Goal: Use online tool/utility: Utilize a website feature to perform a specific function

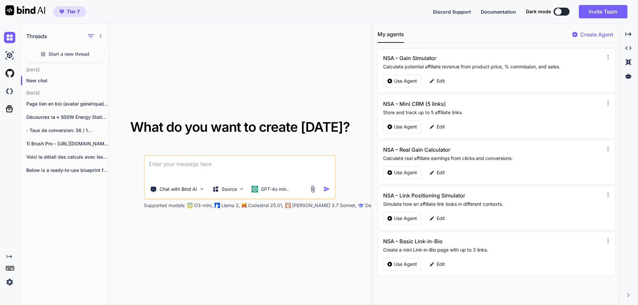
click at [7, 282] on img at bounding box center [9, 282] width 11 height 11
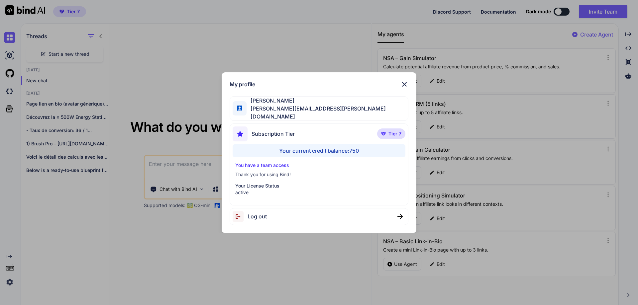
click at [301, 113] on span "[PERSON_NAME][EMAIL_ADDRESS][PERSON_NAME][DOMAIN_NAME]" at bounding box center [327, 113] width 161 height 16
click at [398, 131] on span "Tier 7" at bounding box center [394, 134] width 13 height 7
click at [403, 88] on img at bounding box center [404, 84] width 8 height 8
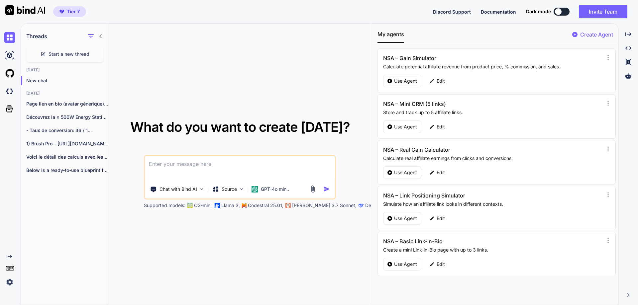
click at [28, 11] on img at bounding box center [25, 10] width 40 height 10
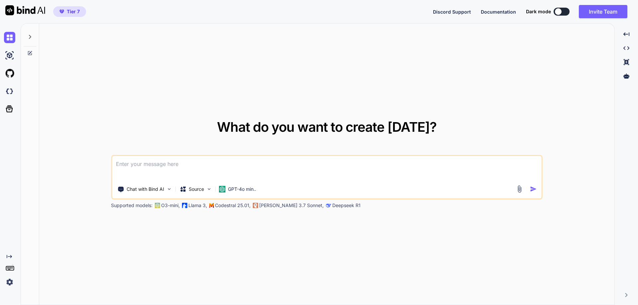
click at [563, 12] on button at bounding box center [562, 12] width 16 height 8
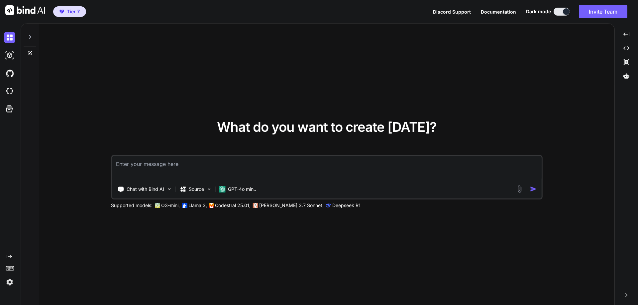
click at [560, 12] on button at bounding box center [562, 12] width 16 height 8
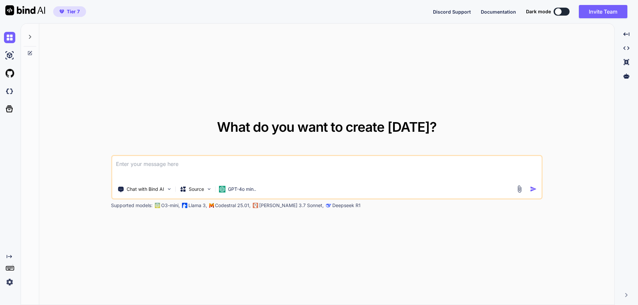
click at [29, 35] on icon at bounding box center [29, 36] width 5 height 5
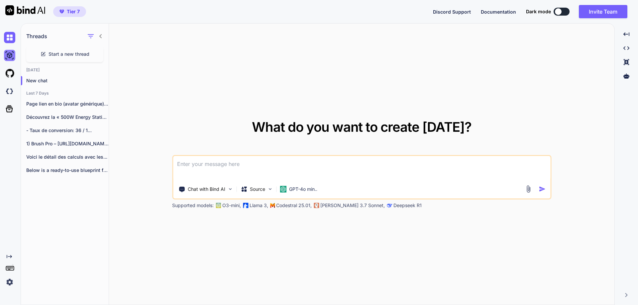
click at [11, 55] on img at bounding box center [9, 55] width 11 height 11
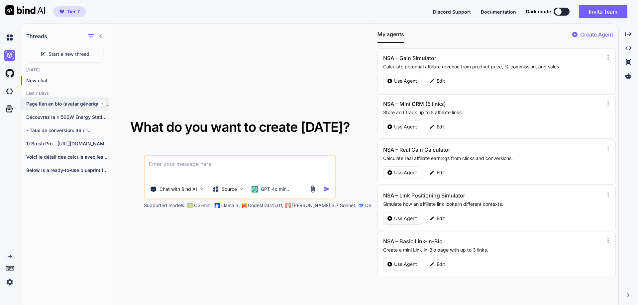
click at [44, 103] on p "Page lien en bio (avatar générique) [..." at bounding box center [67, 104] width 82 height 7
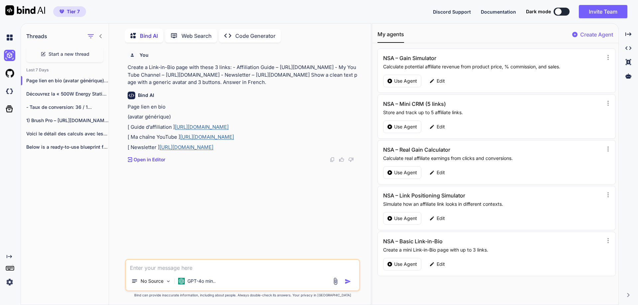
scroll to position [3, 0]
click at [53, 92] on p "Découvrez la « 500W Energy Station »..." at bounding box center [67, 93] width 82 height 7
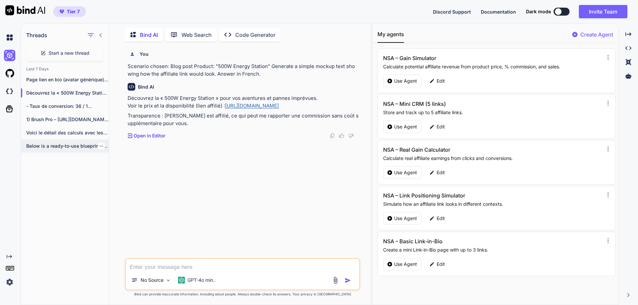
click at [61, 147] on p "Below is a ready-to-use blueprint for Nova..." at bounding box center [67, 146] width 82 height 7
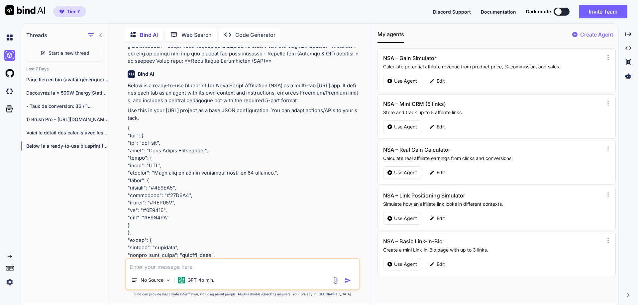
scroll to position [0, 0]
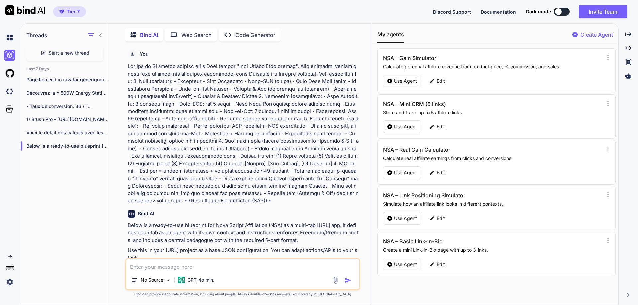
click at [272, 33] on p "Code Generator" at bounding box center [255, 35] width 40 height 8
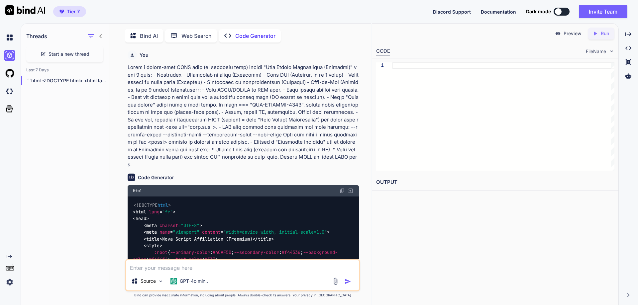
scroll to position [3, 0]
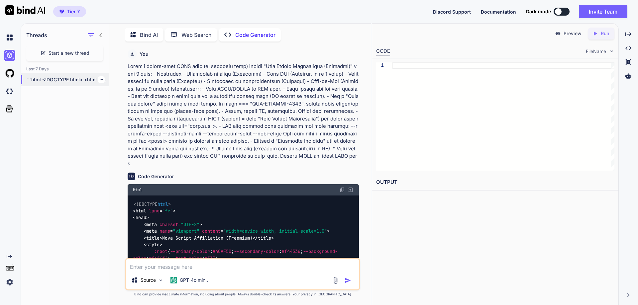
click at [78, 79] on p "```html <!DOCTYPE html> <html lang="fr"> <head> <meta..." at bounding box center [67, 79] width 82 height 7
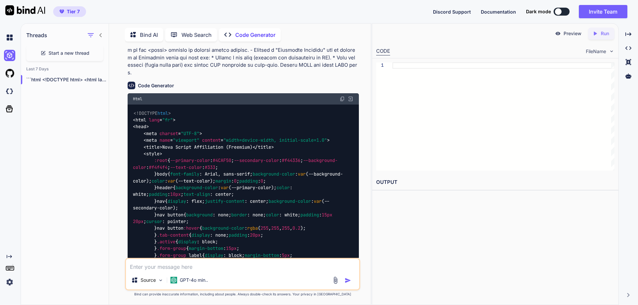
scroll to position [0, 0]
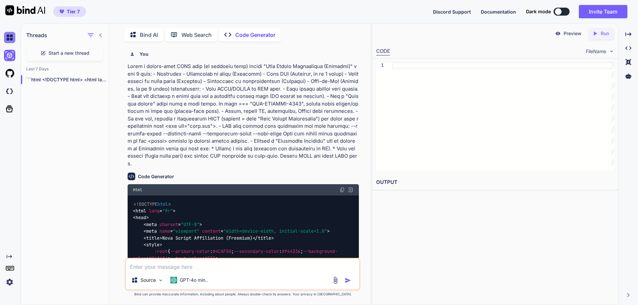
click at [11, 35] on img at bounding box center [9, 37] width 11 height 11
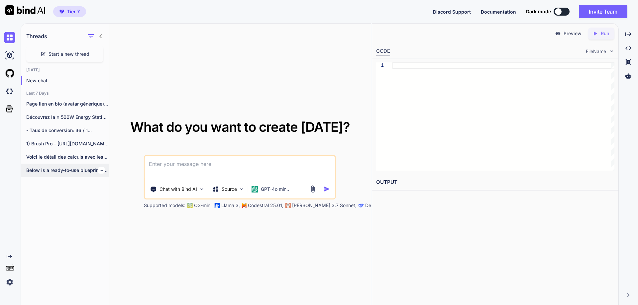
click at [65, 173] on p "Below is a ready-to-use blueprint for Nova..." at bounding box center [67, 170] width 82 height 7
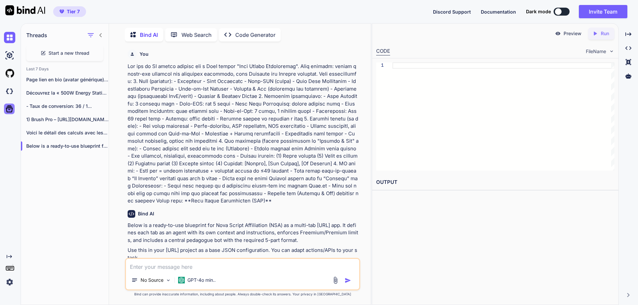
click at [11, 108] on icon at bounding box center [9, 109] width 7 height 7
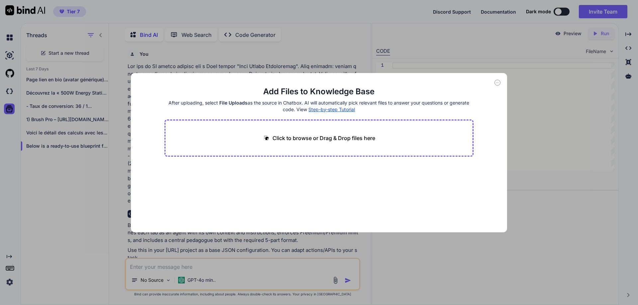
click at [497, 83] on icon at bounding box center [497, 83] width 6 height 6
type textarea "x"
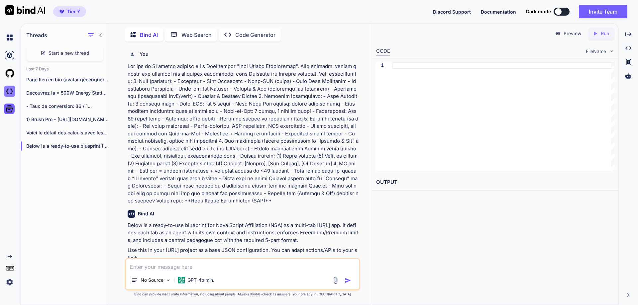
click at [14, 93] on img at bounding box center [9, 91] width 11 height 11
click at [9, 41] on img at bounding box center [9, 37] width 11 height 11
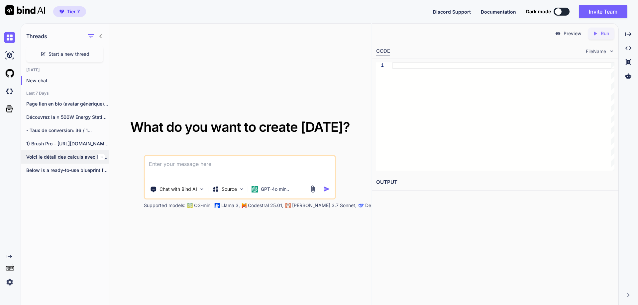
click at [60, 154] on p "Voici le détail des calculs avec les..." at bounding box center [67, 157] width 82 height 7
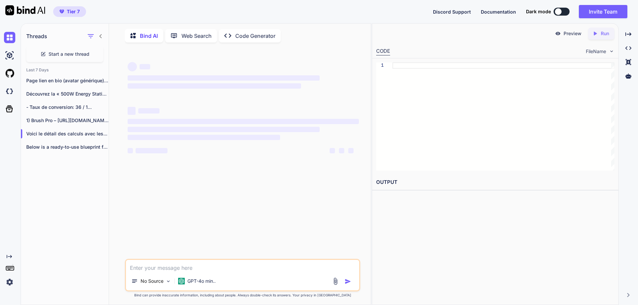
scroll to position [3, 0]
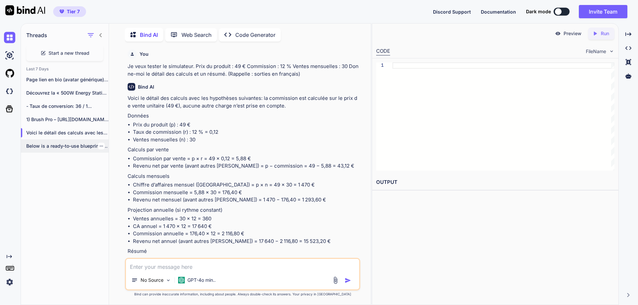
click at [60, 147] on p "Below is a ready-to-use blueprint for Nova..." at bounding box center [67, 146] width 82 height 7
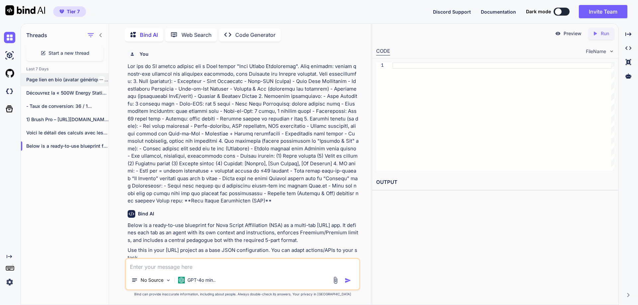
click at [60, 80] on p "Page lien en bio (avatar générique) [..." at bounding box center [67, 79] width 82 height 7
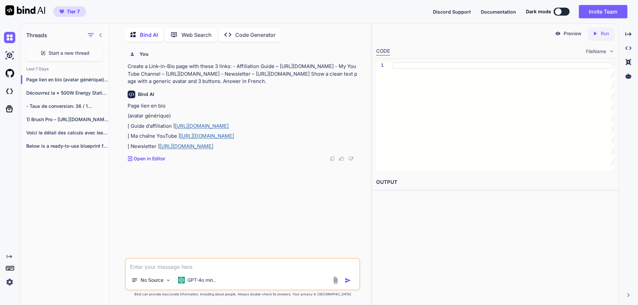
click at [265, 33] on p "Code Generator" at bounding box center [255, 35] width 40 height 8
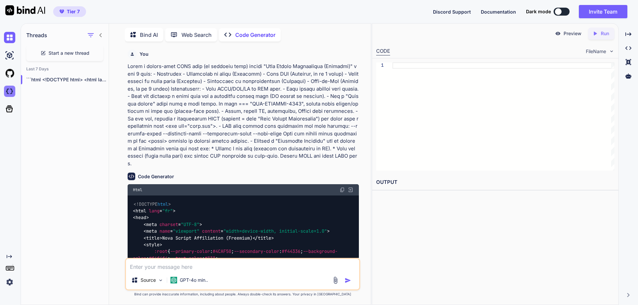
click at [8, 90] on img at bounding box center [9, 91] width 11 height 11
click at [12, 39] on img at bounding box center [9, 37] width 11 height 11
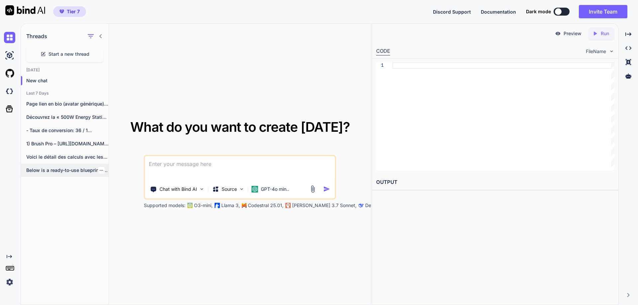
click at [99, 171] on icon "button" at bounding box center [101, 170] width 4 height 4
click at [65, 166] on div "Below is a ready-to-use blueprint for Nova..." at bounding box center [65, 170] width 88 height 13
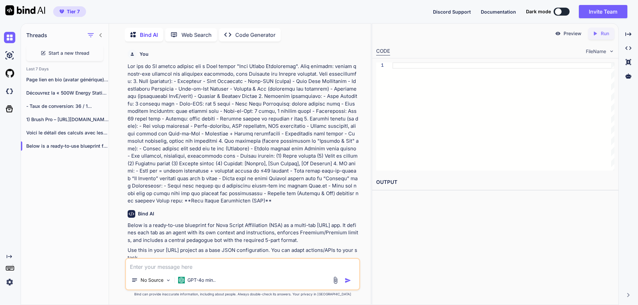
click at [247, 33] on p "Code Generator" at bounding box center [255, 35] width 40 height 8
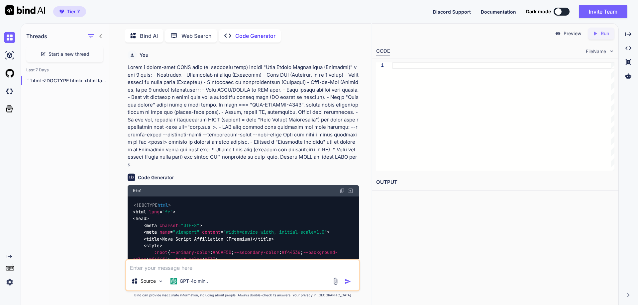
scroll to position [3, 0]
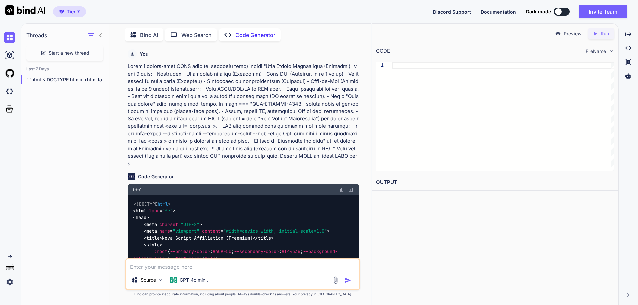
click at [611, 53] on img at bounding box center [612, 52] width 6 height 6
click at [611, 51] on img at bounding box center [612, 52] width 6 height 6
click at [599, 51] on span "FileName" at bounding box center [596, 51] width 20 height 7
click at [629, 50] on icon "Created with Pixso." at bounding box center [628, 48] width 6 height 6
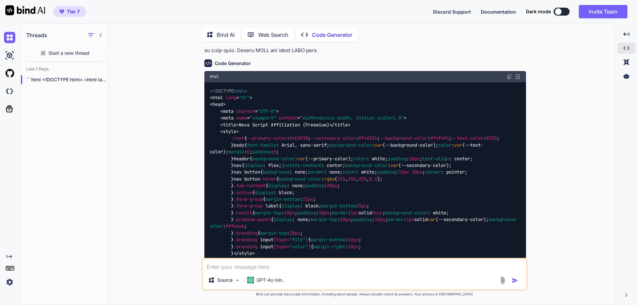
scroll to position [0, 0]
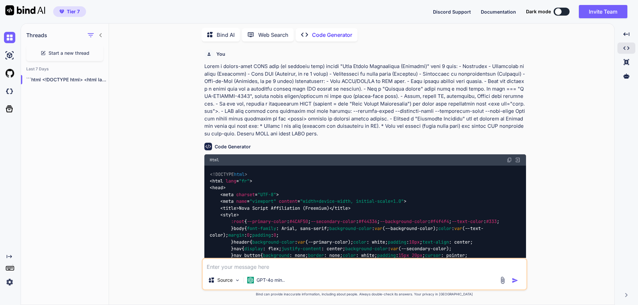
click at [228, 35] on p "Bind AI" at bounding box center [226, 35] width 18 height 8
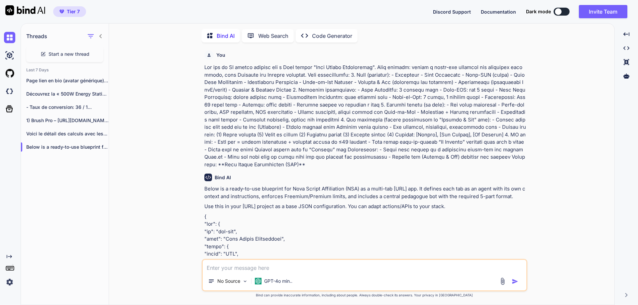
scroll to position [3, 0]
click at [627, 37] on div "Created with Pixso." at bounding box center [626, 34] width 18 height 11
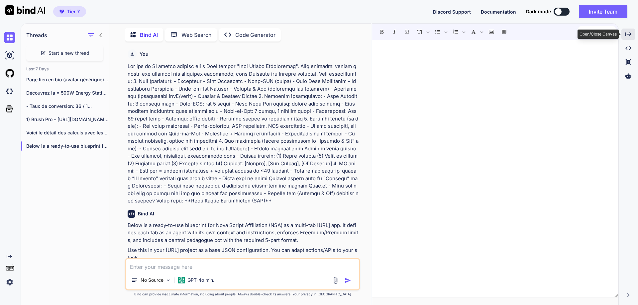
click at [627, 37] on icon "Created with Pixso." at bounding box center [628, 34] width 6 height 6
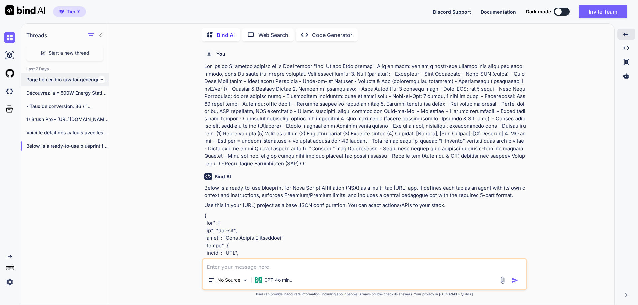
click at [61, 80] on p "Page lien en bio (avatar générique) [..." at bounding box center [67, 79] width 82 height 7
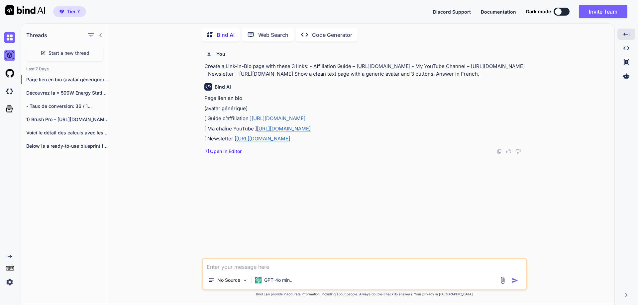
click at [7, 56] on img at bounding box center [9, 55] width 11 height 11
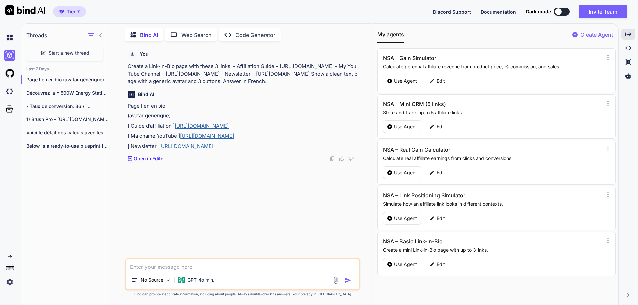
click at [9, 269] on rect at bounding box center [9, 268] width 1 height 1
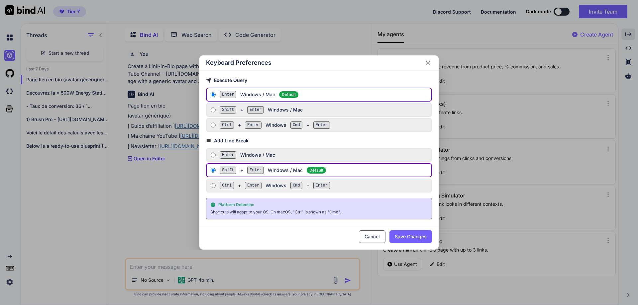
click at [426, 62] on icon "Close" at bounding box center [428, 63] width 8 height 8
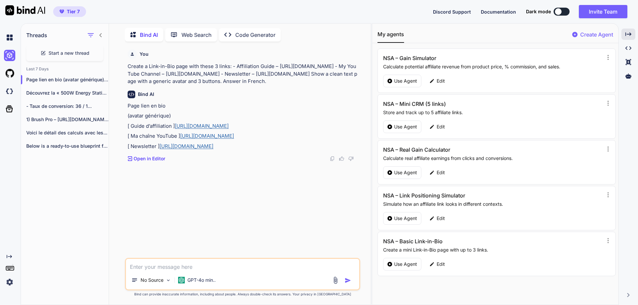
click at [11, 283] on img at bounding box center [9, 282] width 11 height 11
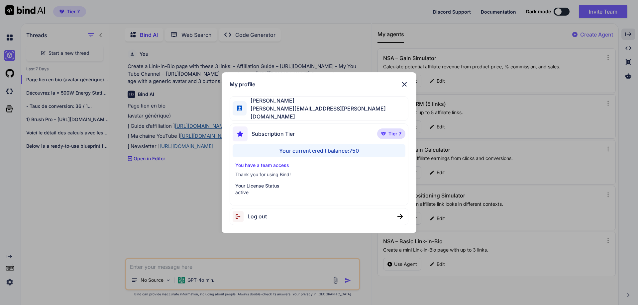
click at [278, 184] on p "Your License Status" at bounding box center [319, 186] width 168 height 7
click at [406, 85] on img at bounding box center [404, 84] width 8 height 8
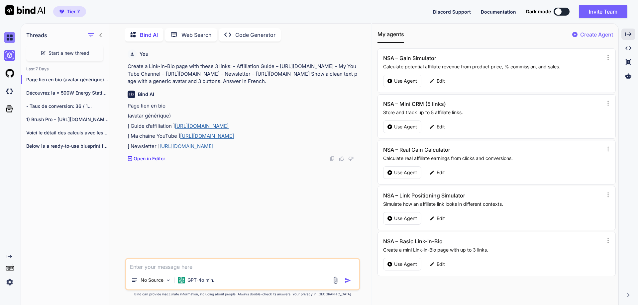
click at [10, 38] on img at bounding box center [9, 37] width 11 height 11
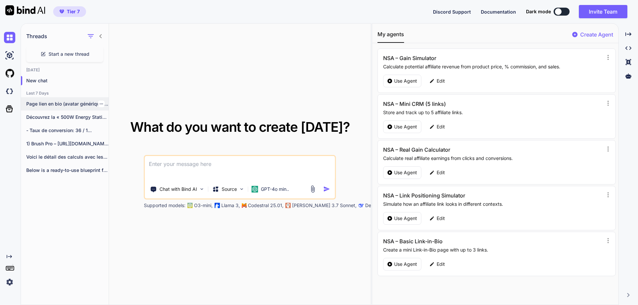
click at [46, 103] on p "Page lien en bio (avatar générique) [..." at bounding box center [67, 104] width 82 height 7
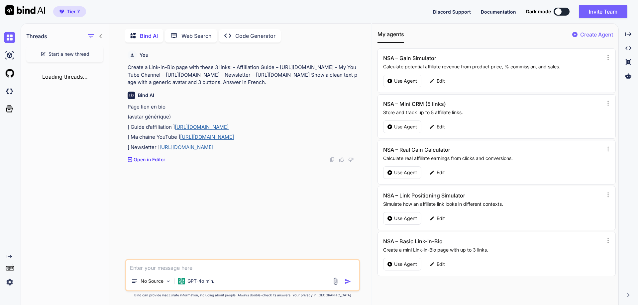
scroll to position [3, 0]
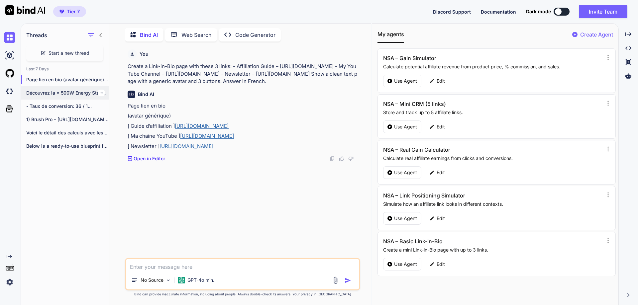
click at [73, 93] on p "Découvrez la « 500W Energy Station »..." at bounding box center [67, 93] width 82 height 7
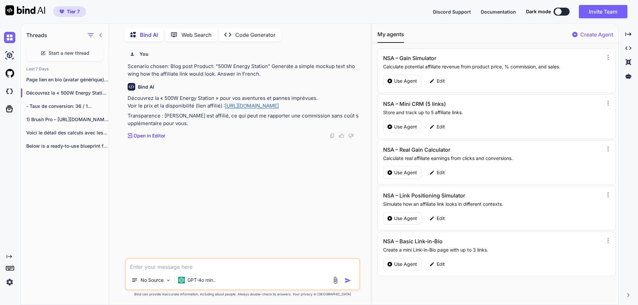
click at [256, 35] on p "Code Generator" at bounding box center [255, 35] width 40 height 8
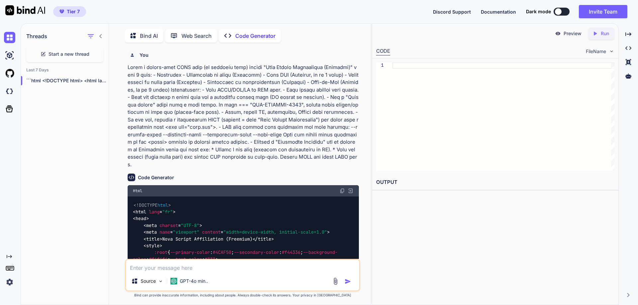
scroll to position [3, 0]
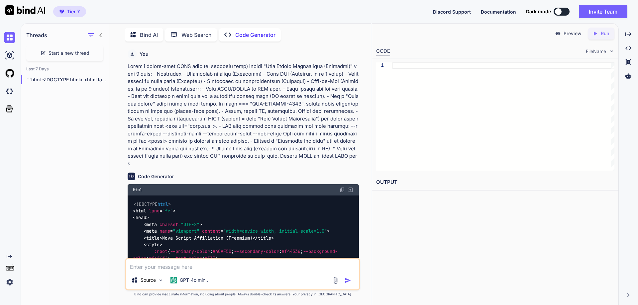
click at [611, 52] on img at bounding box center [612, 52] width 6 height 6
click at [403, 66] on div at bounding box center [503, 116] width 222 height 108
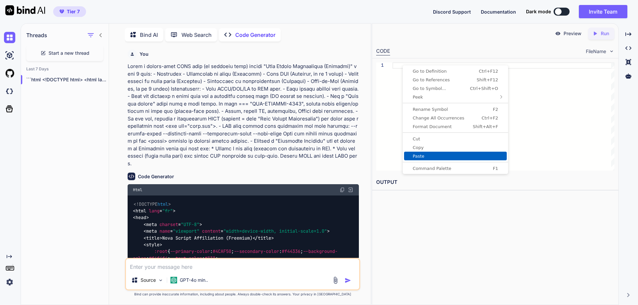
click at [424, 157] on span "Paste" at bounding box center [455, 156] width 103 height 4
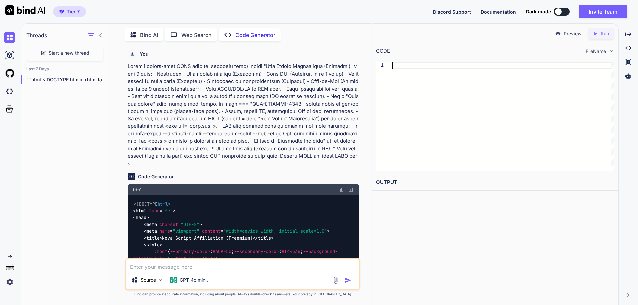
scroll to position [0, 0]
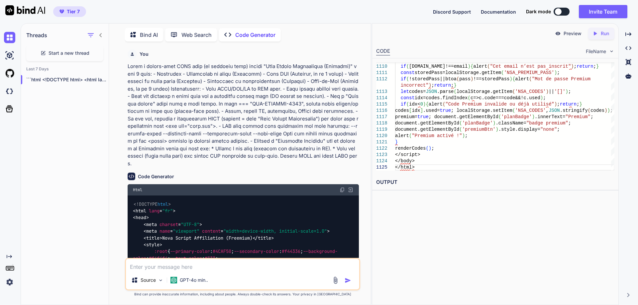
click at [598, 33] on icon "Created with Pixso." at bounding box center [596, 34] width 9 height 6
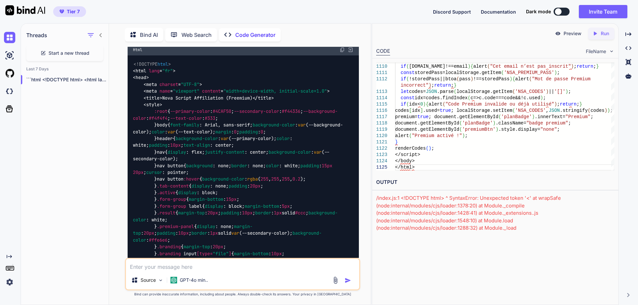
scroll to position [0, 0]
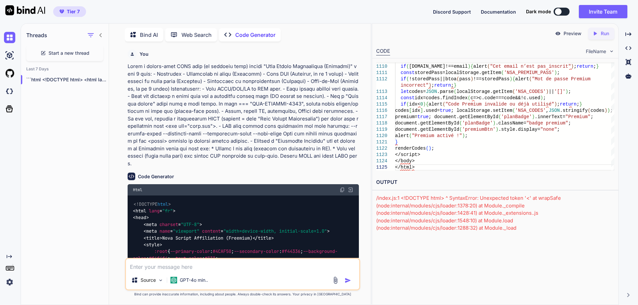
click at [149, 32] on p "Bind AI" at bounding box center [149, 35] width 18 height 8
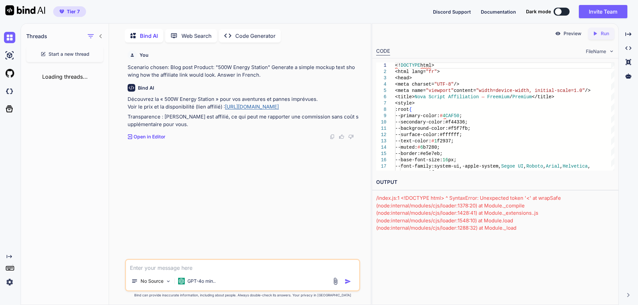
scroll to position [3, 0]
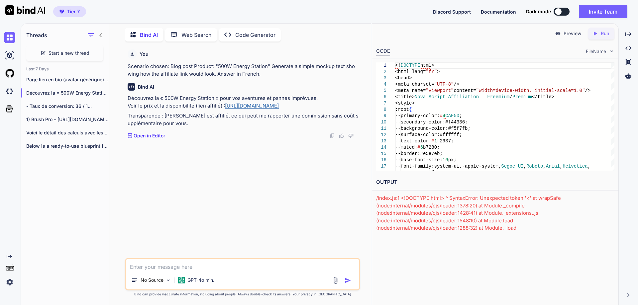
click at [607, 33] on p "Run" at bounding box center [605, 33] width 8 height 7
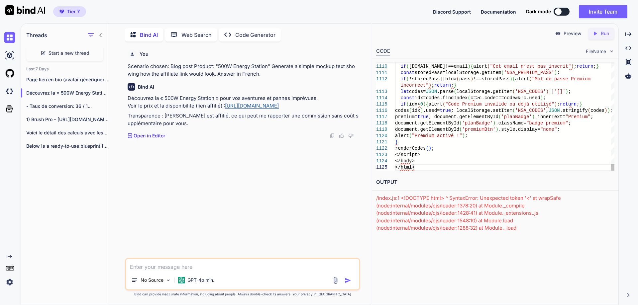
scroll to position [0, 0]
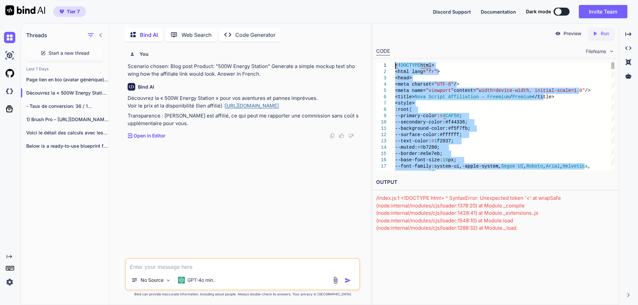
drag, startPoint x: 423, startPoint y: 168, endPoint x: 384, endPoint y: 40, distance: 133.7
type textarea "<!DOCTYPE html> <html lang="fr"> <head> <meta charset="UTF-8"/> <meta name="vie…"
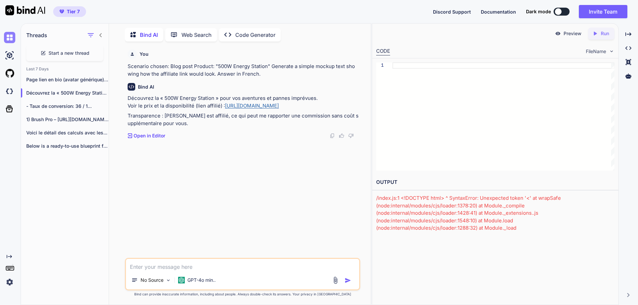
click at [8, 37] on img at bounding box center [9, 37] width 11 height 11
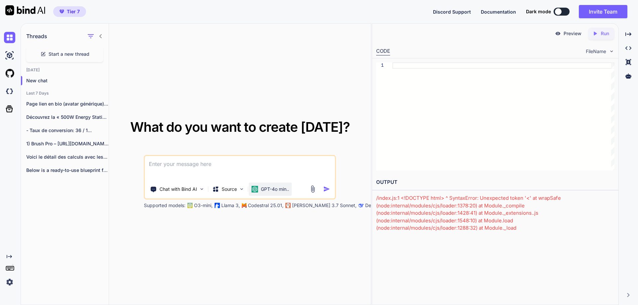
click at [281, 190] on p "GPT-4o min.." at bounding box center [275, 189] width 28 height 7
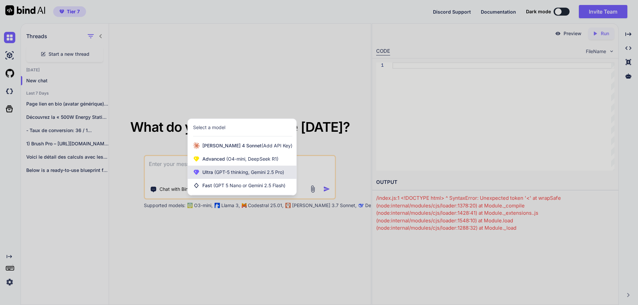
click at [268, 175] on span "Ultra (GPT-5 thinking, Gemini 2.5 Pro)" at bounding box center [243, 172] width 82 height 7
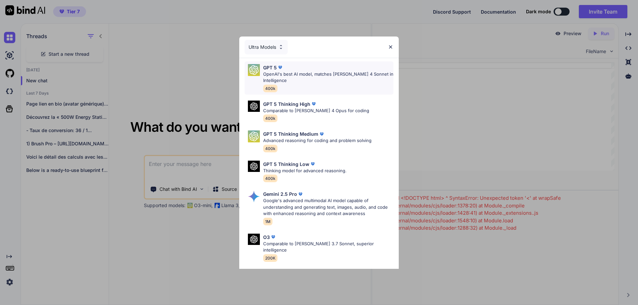
click at [307, 76] on p "OpenAI's best AI model, matches Claude 4 Sonnet in Intelligence" at bounding box center [328, 77] width 130 height 13
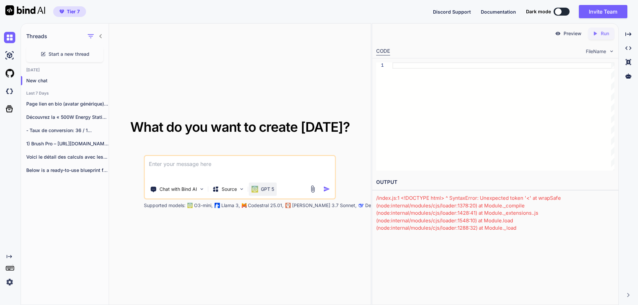
click at [266, 192] on p "GPT 5" at bounding box center [267, 189] width 13 height 7
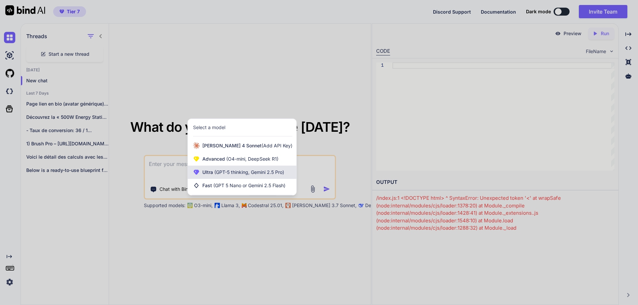
click at [263, 176] on div "Ultra (GPT-5 thinking, Gemini 2.5 Pro)" at bounding box center [242, 172] width 109 height 13
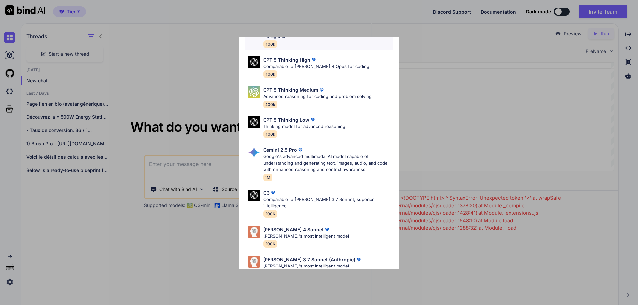
scroll to position [54, 0]
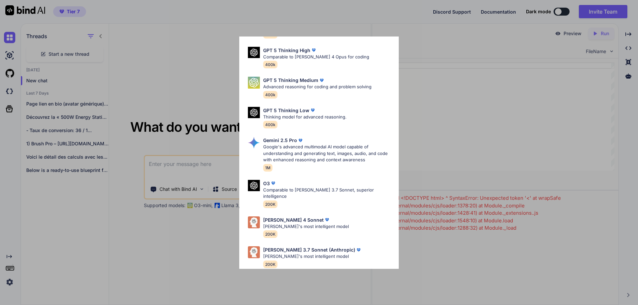
click at [219, 77] on div "Ultra Models GPT 5 OpenAI's best AI model, matches Claude 4 Sonnet in Intellige…" at bounding box center [319, 152] width 638 height 305
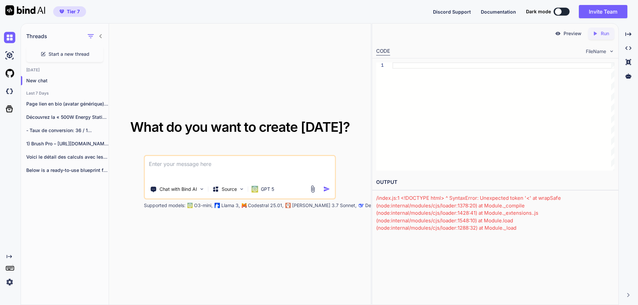
click at [613, 51] on img at bounding box center [612, 52] width 6 height 6
click at [603, 51] on span "FileName" at bounding box center [596, 51] width 20 height 7
click at [597, 52] on span "FileName" at bounding box center [596, 51] width 20 height 7
click at [387, 50] on div "CODE" at bounding box center [383, 52] width 14 height 8
click at [630, 46] on icon "Created with Pixso." at bounding box center [628, 48] width 6 height 6
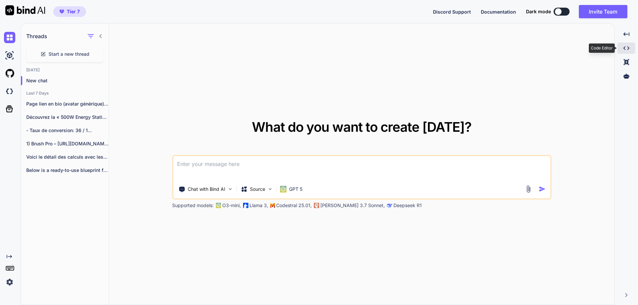
click at [626, 47] on icon "Created with Pixso." at bounding box center [626, 48] width 6 height 6
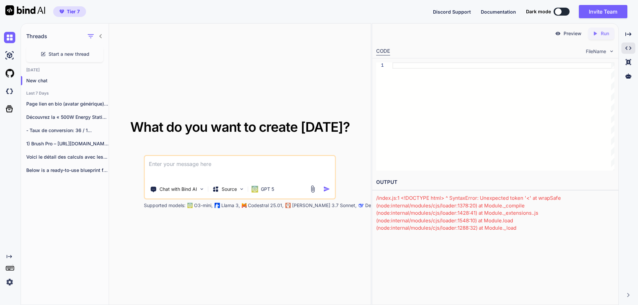
click at [603, 52] on span "FileName" at bounding box center [596, 51] width 20 height 7
click at [610, 51] on img at bounding box center [612, 52] width 6 height 6
click at [597, 51] on span "FileName" at bounding box center [596, 51] width 20 height 7
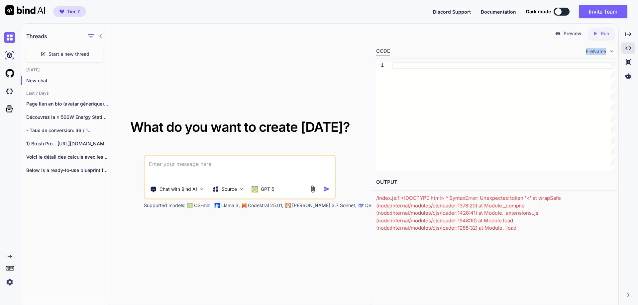
click at [597, 51] on span "FileName" at bounding box center [596, 51] width 20 height 7
click at [578, 48] on div "CODE FileName" at bounding box center [495, 51] width 246 height 15
click at [383, 52] on div "CODE" at bounding box center [383, 52] width 14 height 8
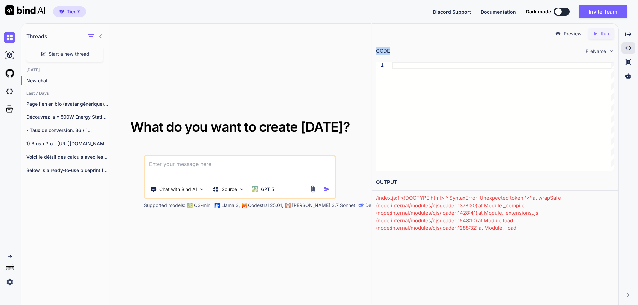
click at [383, 52] on div "CODE" at bounding box center [383, 52] width 14 height 8
click at [423, 54] on div "CODE FileName" at bounding box center [495, 51] width 246 height 15
click at [403, 66] on div at bounding box center [503, 116] width 222 height 108
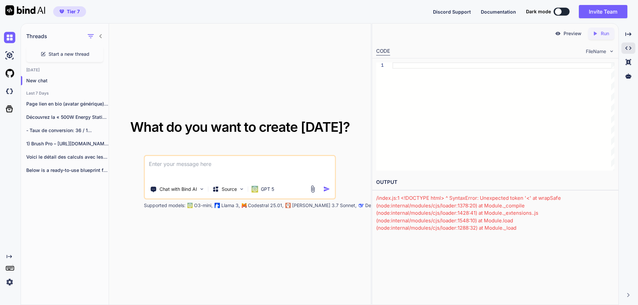
click at [420, 51] on div "CODE FileName" at bounding box center [495, 51] width 246 height 15
click at [419, 51] on div "CODE FileName" at bounding box center [495, 51] width 246 height 15
click at [627, 47] on icon at bounding box center [628, 49] width 6 height 4
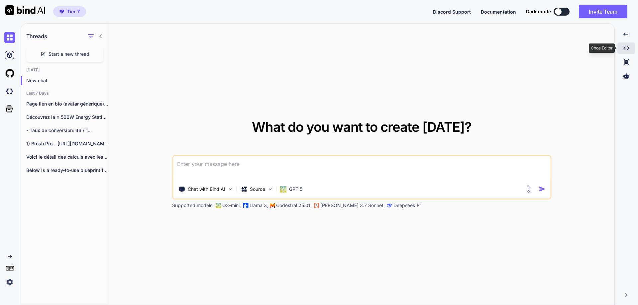
click at [627, 47] on icon "Created with Pixso." at bounding box center [626, 48] width 6 height 6
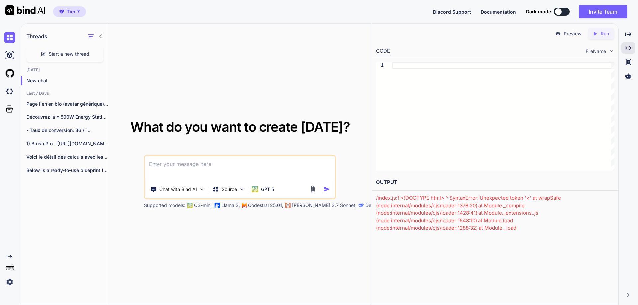
click at [214, 165] on textarea at bounding box center [240, 168] width 190 height 25
click at [201, 164] on textarea "can you create 3" at bounding box center [240, 168] width 190 height 25
click at [201, 163] on textarea "can you create 3" at bounding box center [240, 168] width 190 height 25
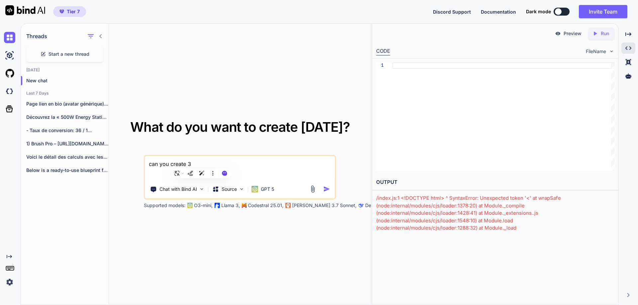
paste textarea "You are a code generator. I want you to build a small SaaS-style web app called…"
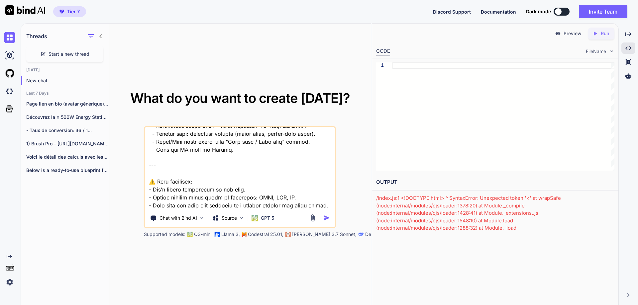
type textarea "You are a code generator. I want you to build a small SaaS-style web app called…"
click at [326, 219] on img "button" at bounding box center [326, 218] width 7 height 7
